Goal: Task Accomplishment & Management: Use online tool/utility

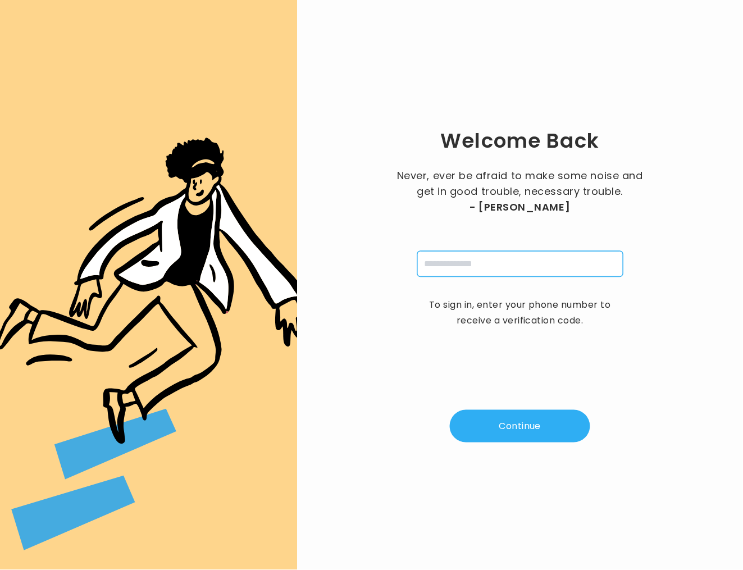
click at [502, 265] on input "tel" at bounding box center [520, 264] width 206 height 26
type input "**********"
click at [539, 432] on button "Continue" at bounding box center [520, 426] width 140 height 33
type input "*"
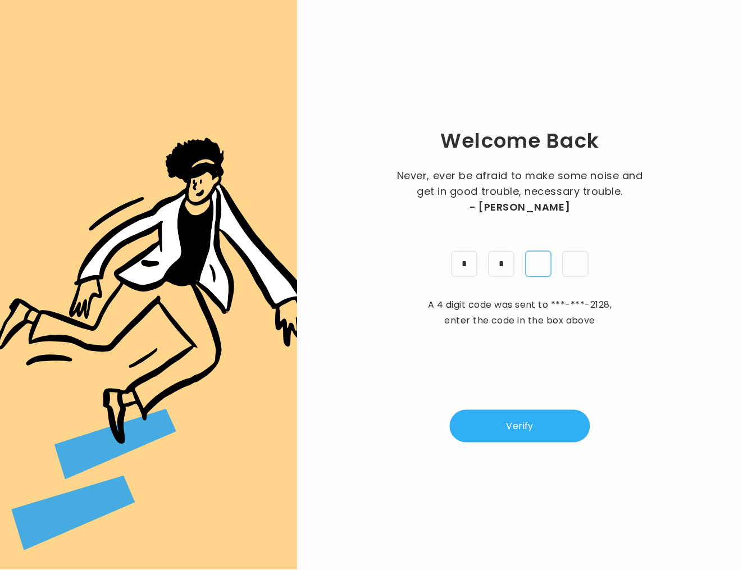
type input "*"
click at [549, 447] on div "Welcome Back Never, ever be afraid to make some noise and get in good trouble, …" at bounding box center [520, 285] width 410 height 534
click at [547, 426] on button "Verify" at bounding box center [520, 426] width 140 height 33
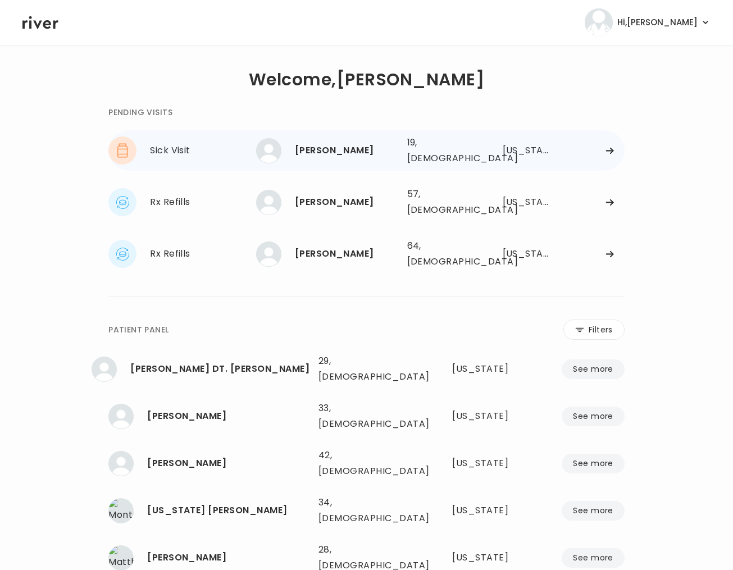
click at [342, 148] on div "[PERSON_NAME]" at bounding box center [346, 151] width 103 height 16
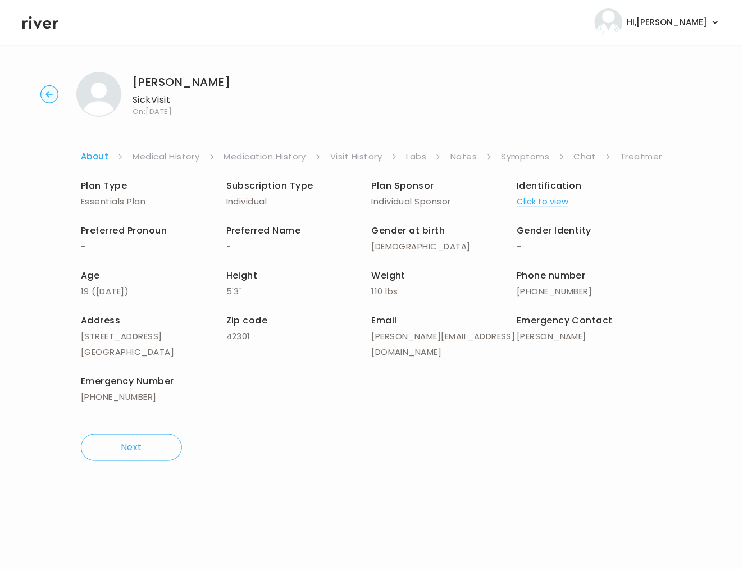
click at [590, 156] on link "Chat" at bounding box center [585, 157] width 22 height 16
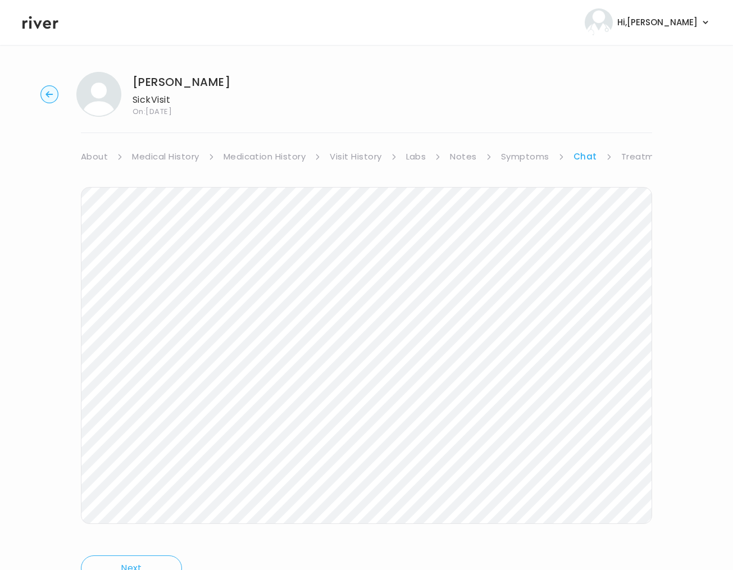
scroll to position [43, 0]
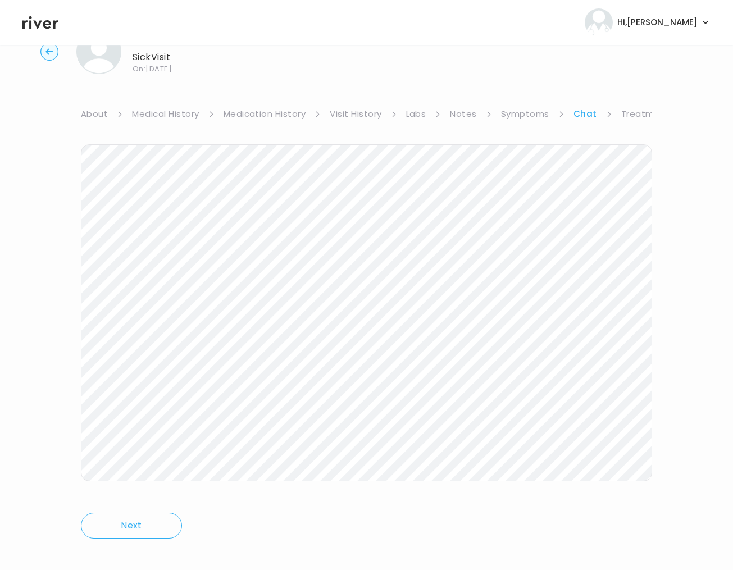
click at [525, 115] on link "Symptoms" at bounding box center [525, 114] width 48 height 16
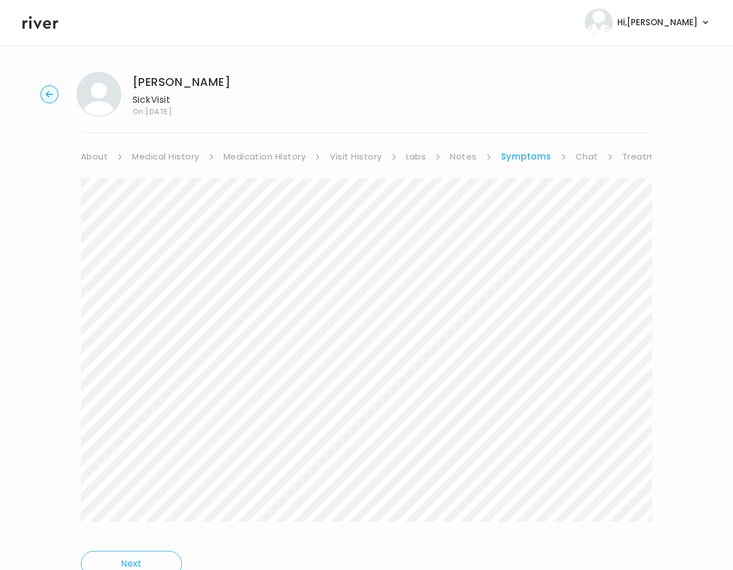
click at [636, 152] on link "Treatment Plan" at bounding box center [657, 157] width 70 height 16
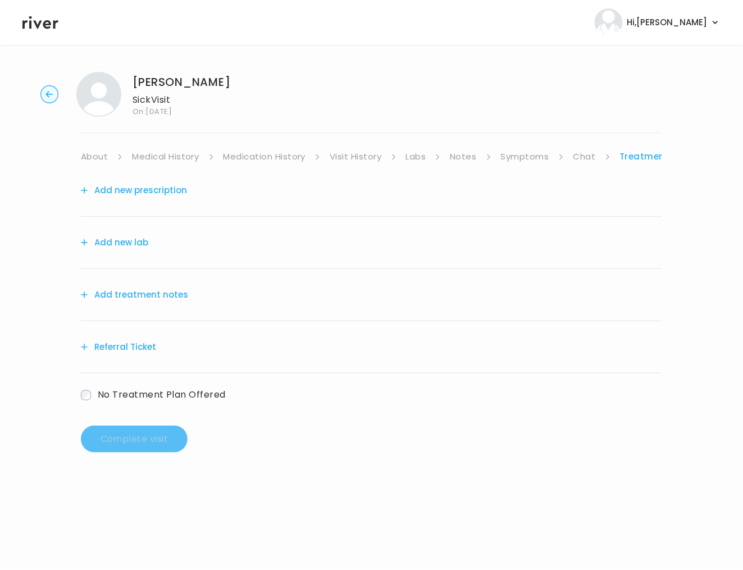
click at [136, 294] on button "Add treatment notes" at bounding box center [134, 295] width 107 height 16
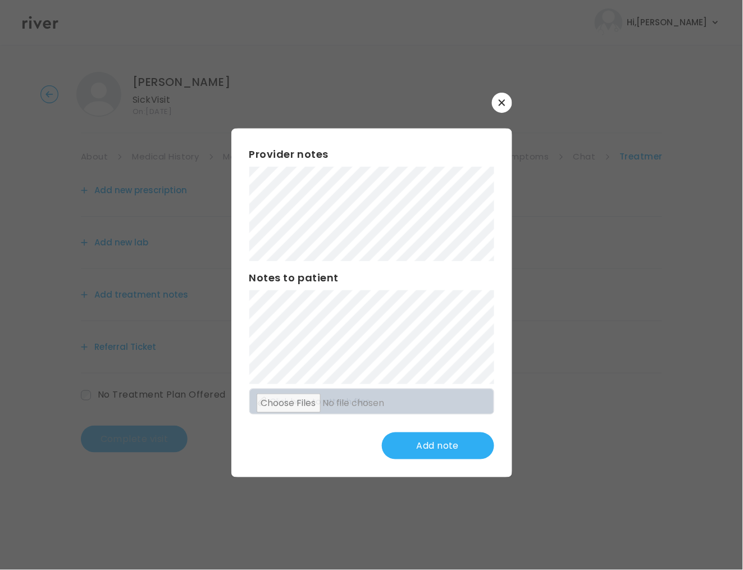
click at [446, 439] on button "Add note" at bounding box center [438, 446] width 112 height 27
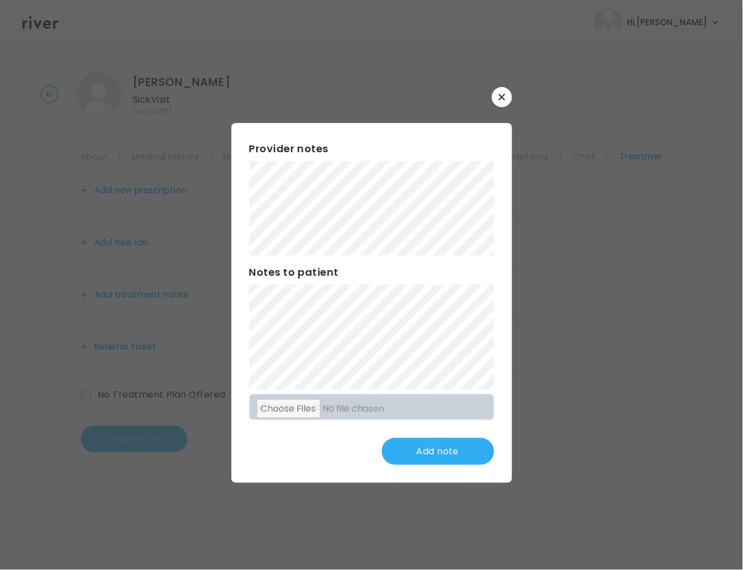
click at [151, 176] on div "​ Provider notes Notes to patient Click here to attach files Add note" at bounding box center [371, 285] width 743 height 570
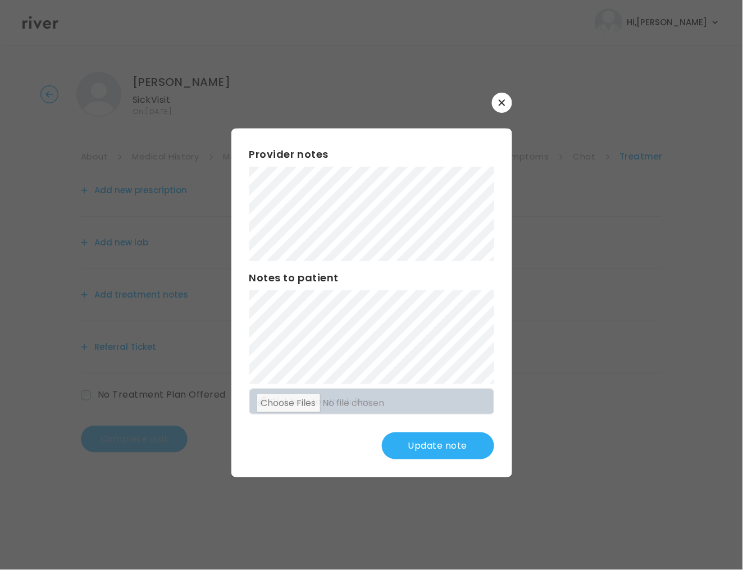
click at [448, 438] on button "Update note" at bounding box center [438, 446] width 112 height 27
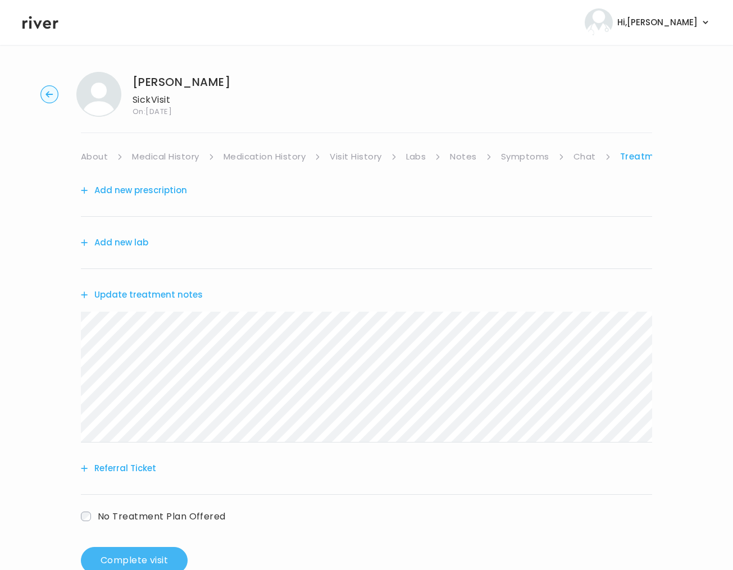
click at [150, 555] on button "Complete visit" at bounding box center [134, 560] width 107 height 27
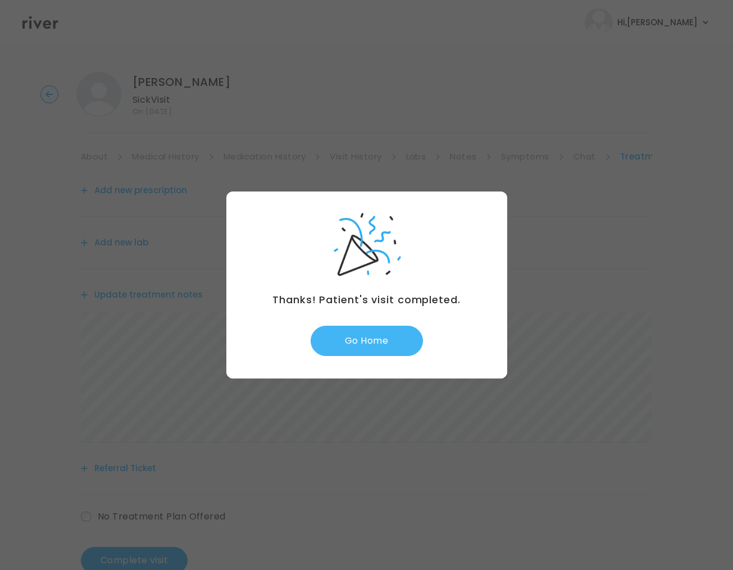
click at [352, 342] on button "Go Home" at bounding box center [367, 341] width 112 height 30
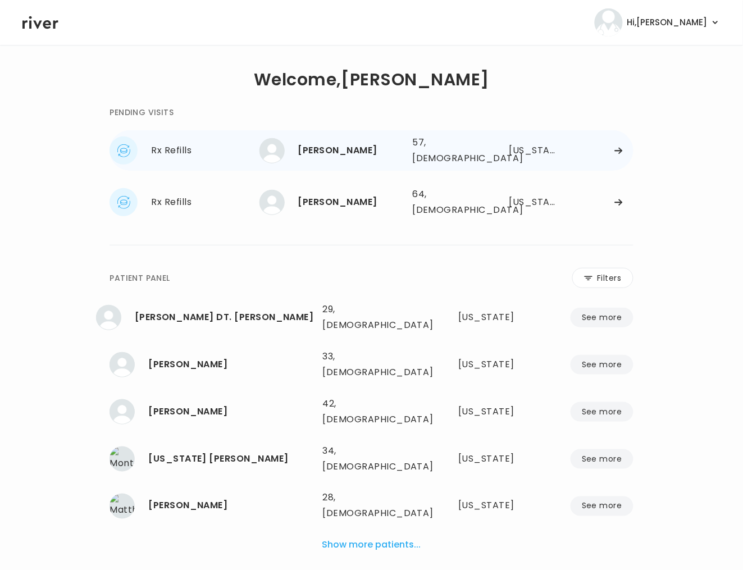
click at [386, 150] on div "[PERSON_NAME]" at bounding box center [351, 151] width 106 height 16
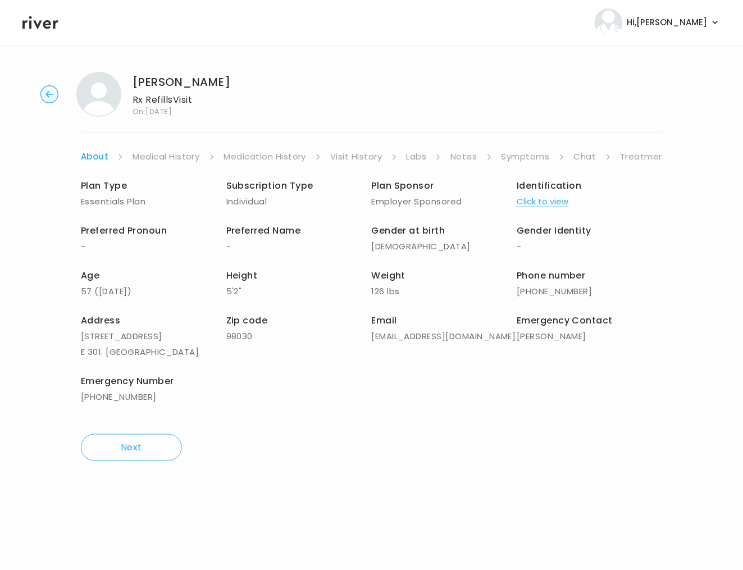
click at [531, 157] on link "Symptoms" at bounding box center [526, 157] width 48 height 16
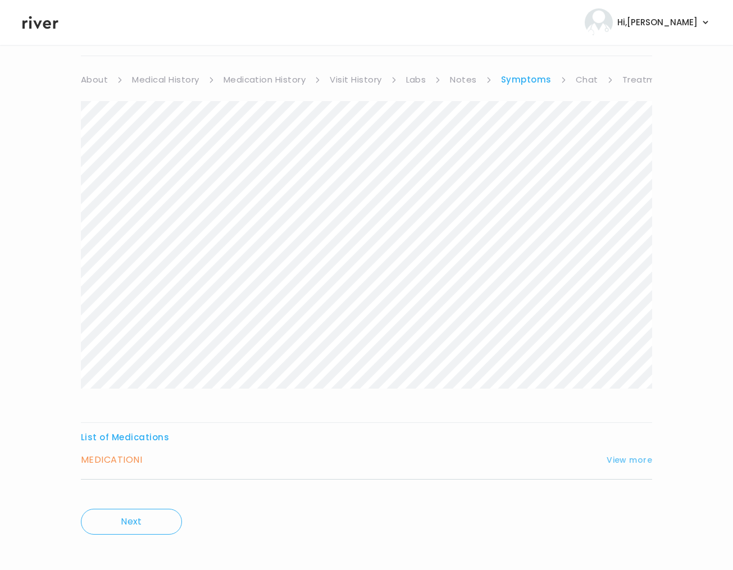
scroll to position [85, 0]
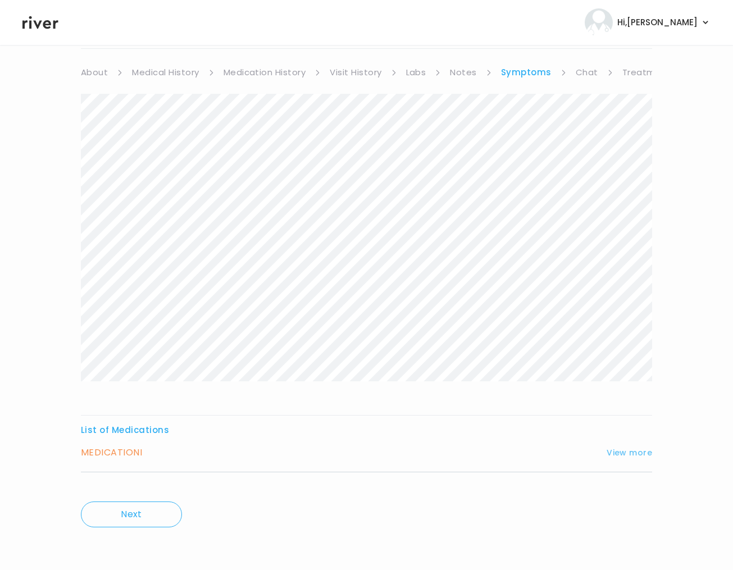
click at [624, 451] on button "View more" at bounding box center [630, 452] width 46 height 13
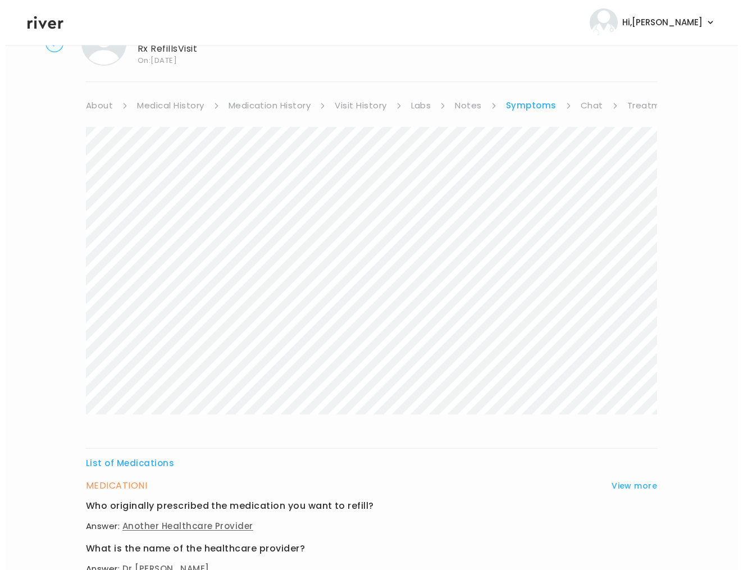
scroll to position [0, 0]
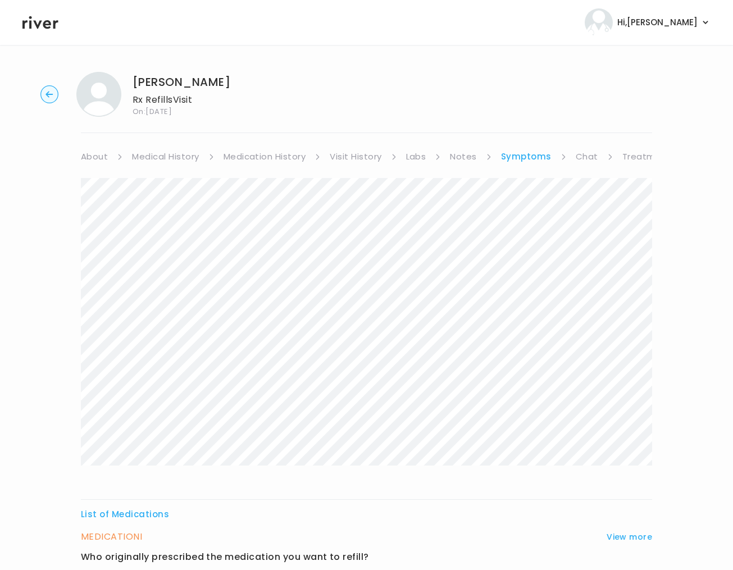
click at [51, 96] on circle "button" at bounding box center [49, 94] width 17 height 17
